Goal: Transaction & Acquisition: Obtain resource

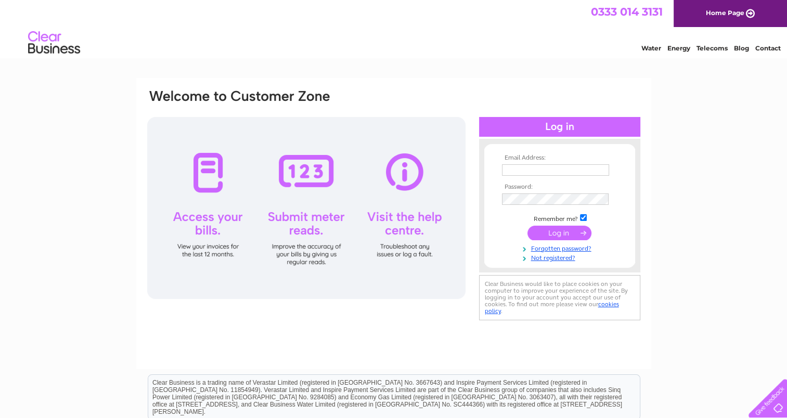
type input "randrcrashrepairs@gmail.com"
click at [574, 231] on input "submit" at bounding box center [559, 233] width 64 height 15
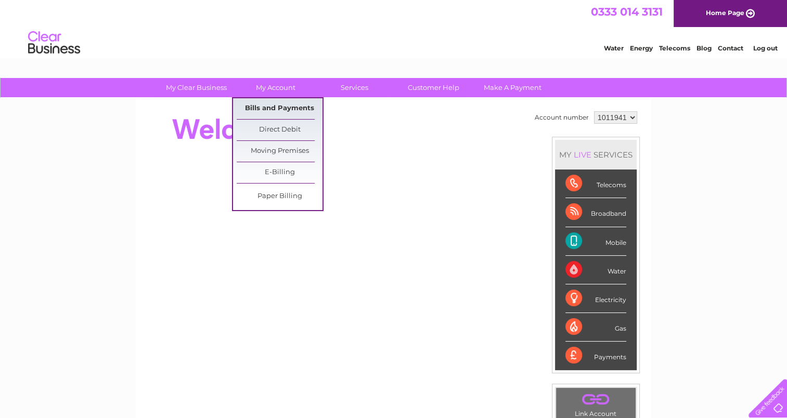
click at [289, 106] on link "Bills and Payments" at bounding box center [280, 108] width 86 height 21
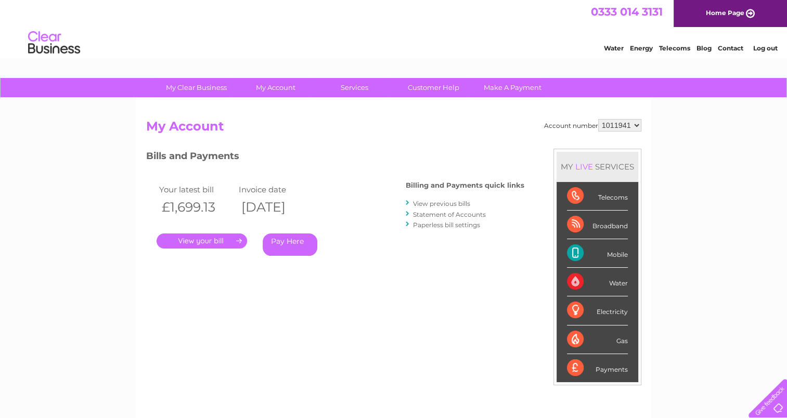
click at [194, 233] on link "." at bounding box center [202, 240] width 90 height 15
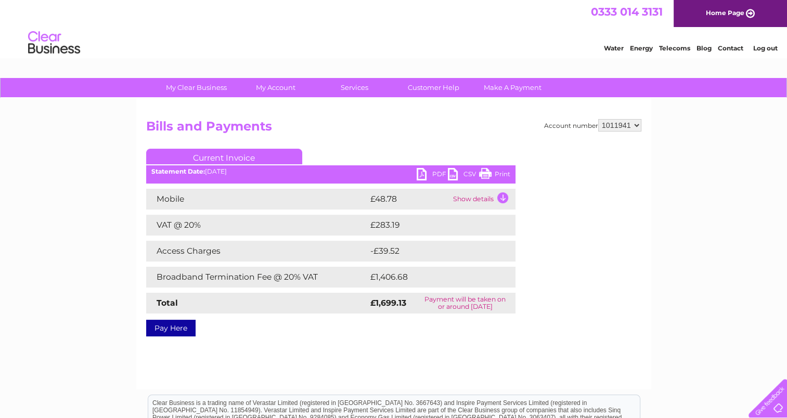
click at [428, 173] on link "PDF" at bounding box center [431, 175] width 31 height 15
click at [423, 92] on link "Customer Help" at bounding box center [433, 87] width 86 height 19
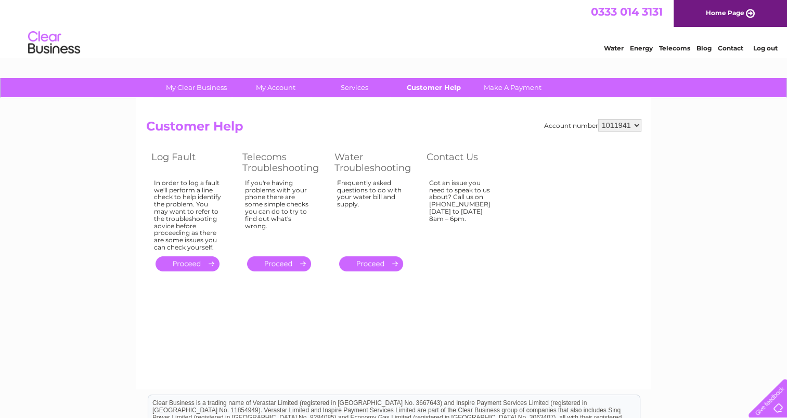
click at [432, 91] on link "Customer Help" at bounding box center [433, 87] width 86 height 19
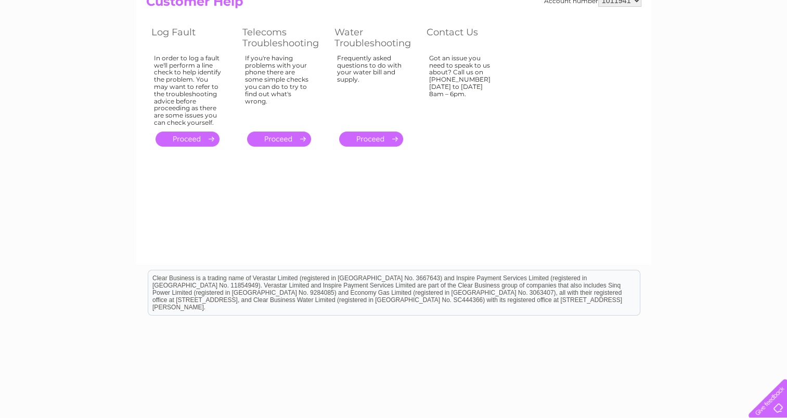
scroll to position [129, 0]
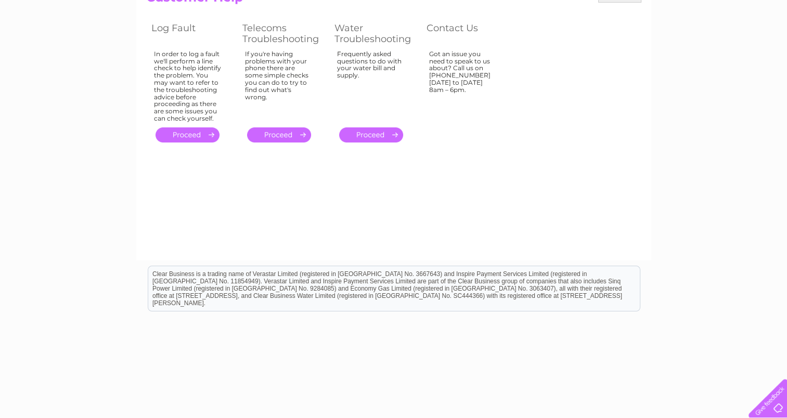
click at [772, 402] on div at bounding box center [765, 396] width 43 height 43
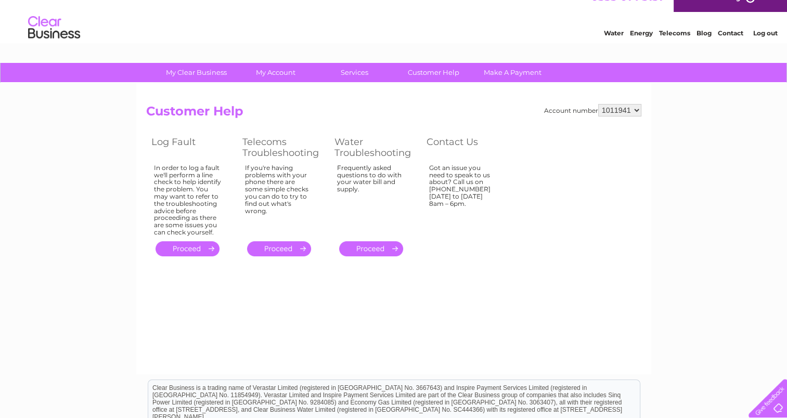
scroll to position [0, 0]
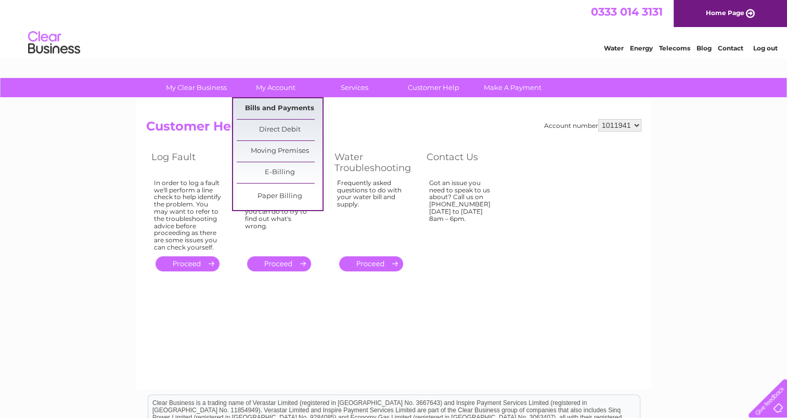
click at [278, 107] on link "Bills and Payments" at bounding box center [280, 108] width 86 height 21
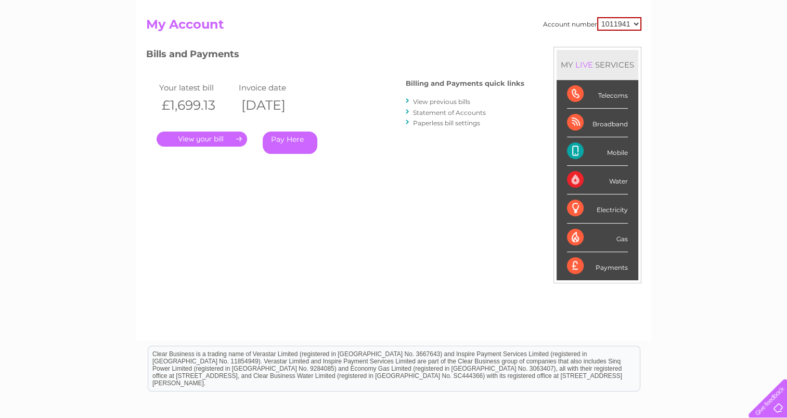
scroll to position [98, 0]
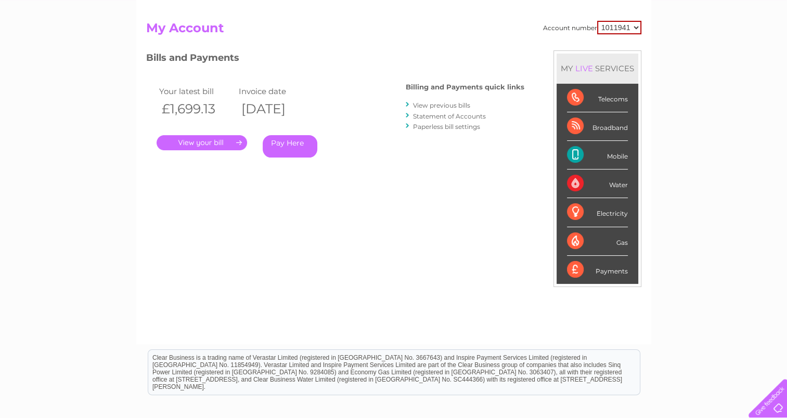
click at [464, 116] on link "Statement of Accounts" at bounding box center [449, 116] width 73 height 8
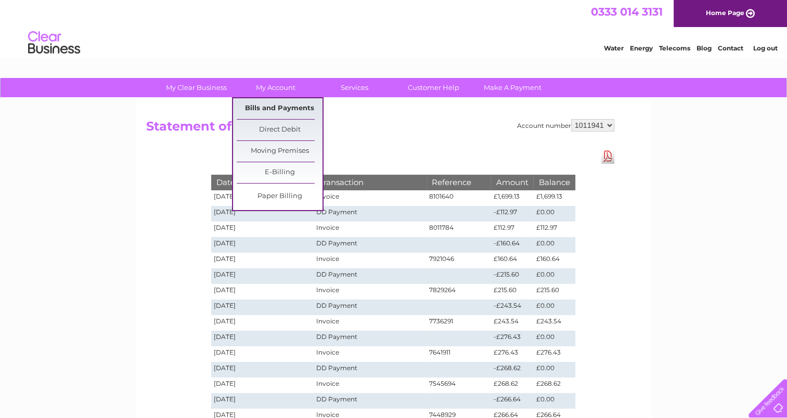
click at [284, 108] on link "Bills and Payments" at bounding box center [280, 108] width 86 height 21
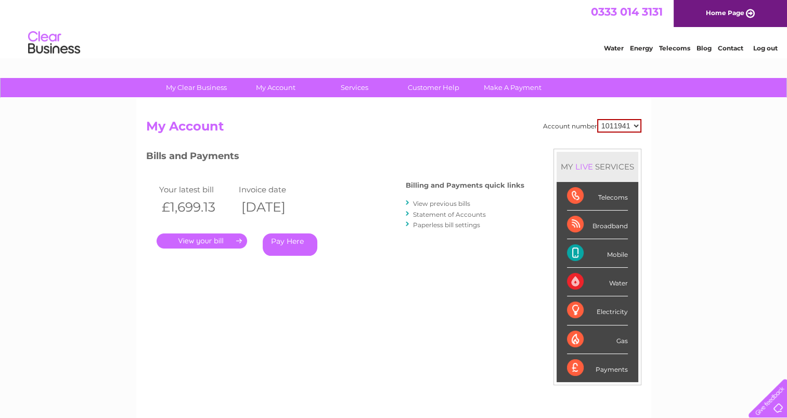
click at [447, 204] on link "View previous bills" at bounding box center [441, 204] width 57 height 8
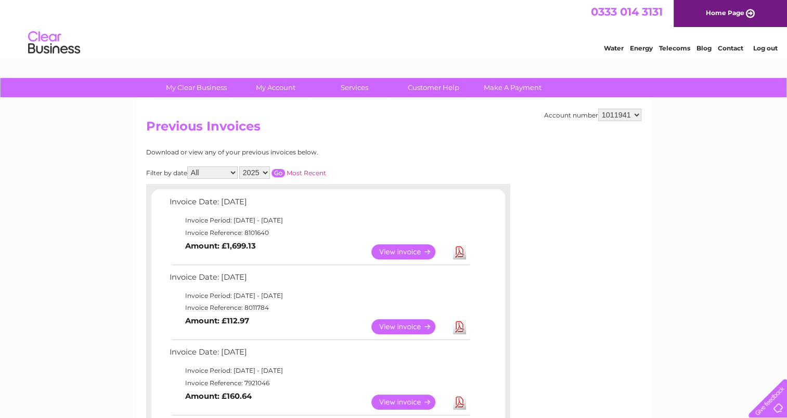
click at [415, 250] on link "View" at bounding box center [409, 251] width 76 height 15
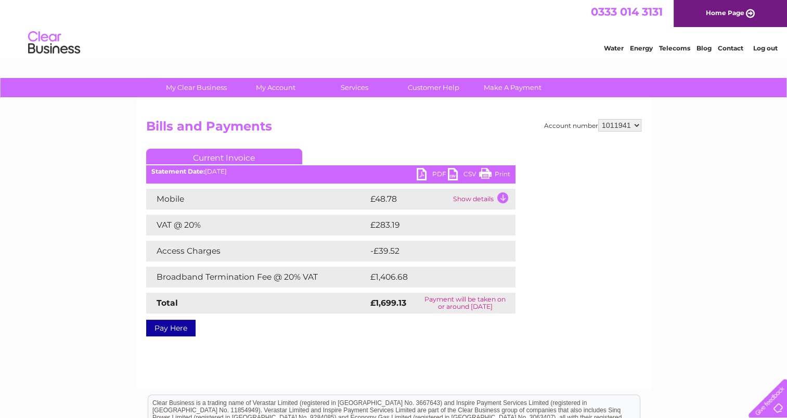
click at [501, 197] on td "Show details" at bounding box center [482, 199] width 65 height 21
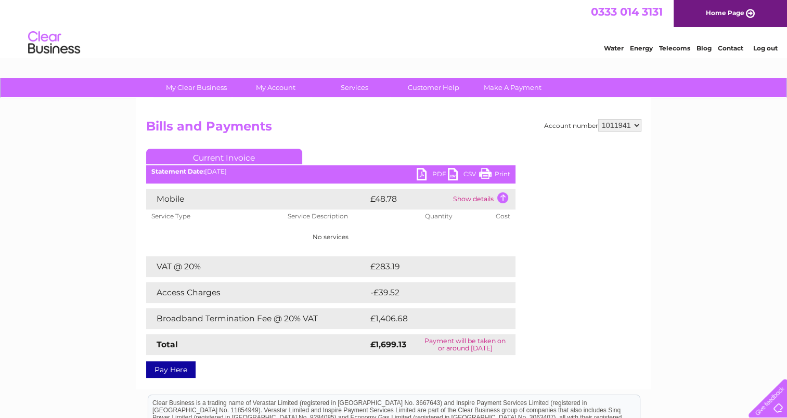
click at [502, 198] on td "Show details" at bounding box center [482, 199] width 65 height 21
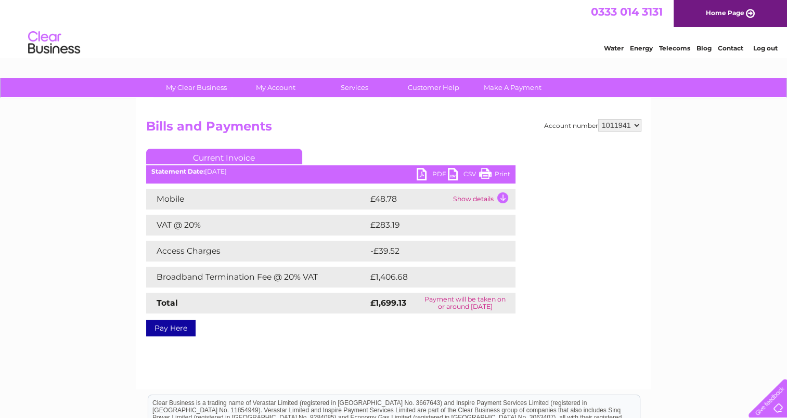
click at [421, 174] on link "PDF" at bounding box center [431, 175] width 31 height 15
click at [502, 198] on td "Show details" at bounding box center [482, 199] width 65 height 21
